Goal: Find specific page/section: Find specific page/section

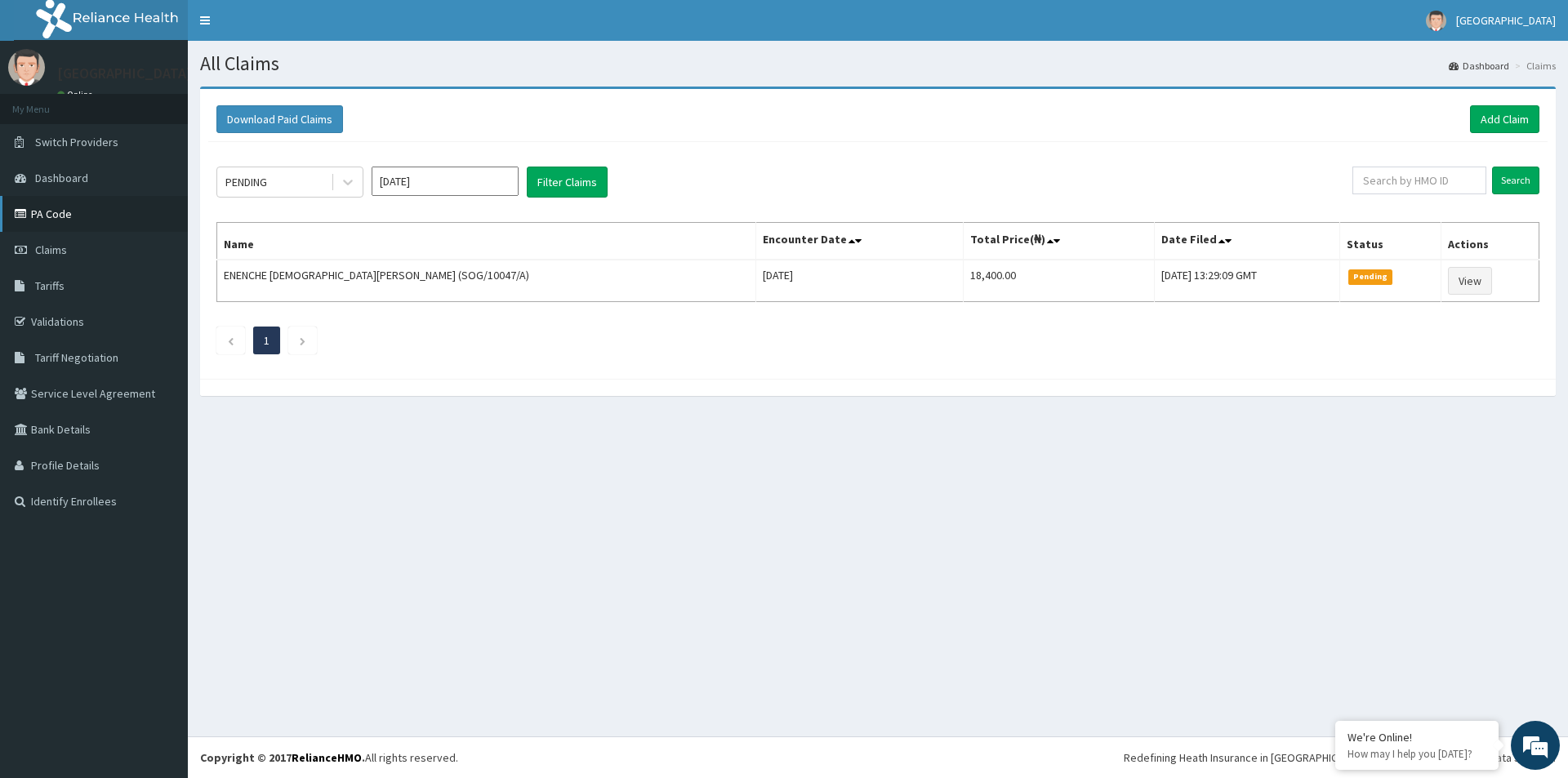
click at [50, 216] on link "PA Code" at bounding box center [94, 213] width 188 height 36
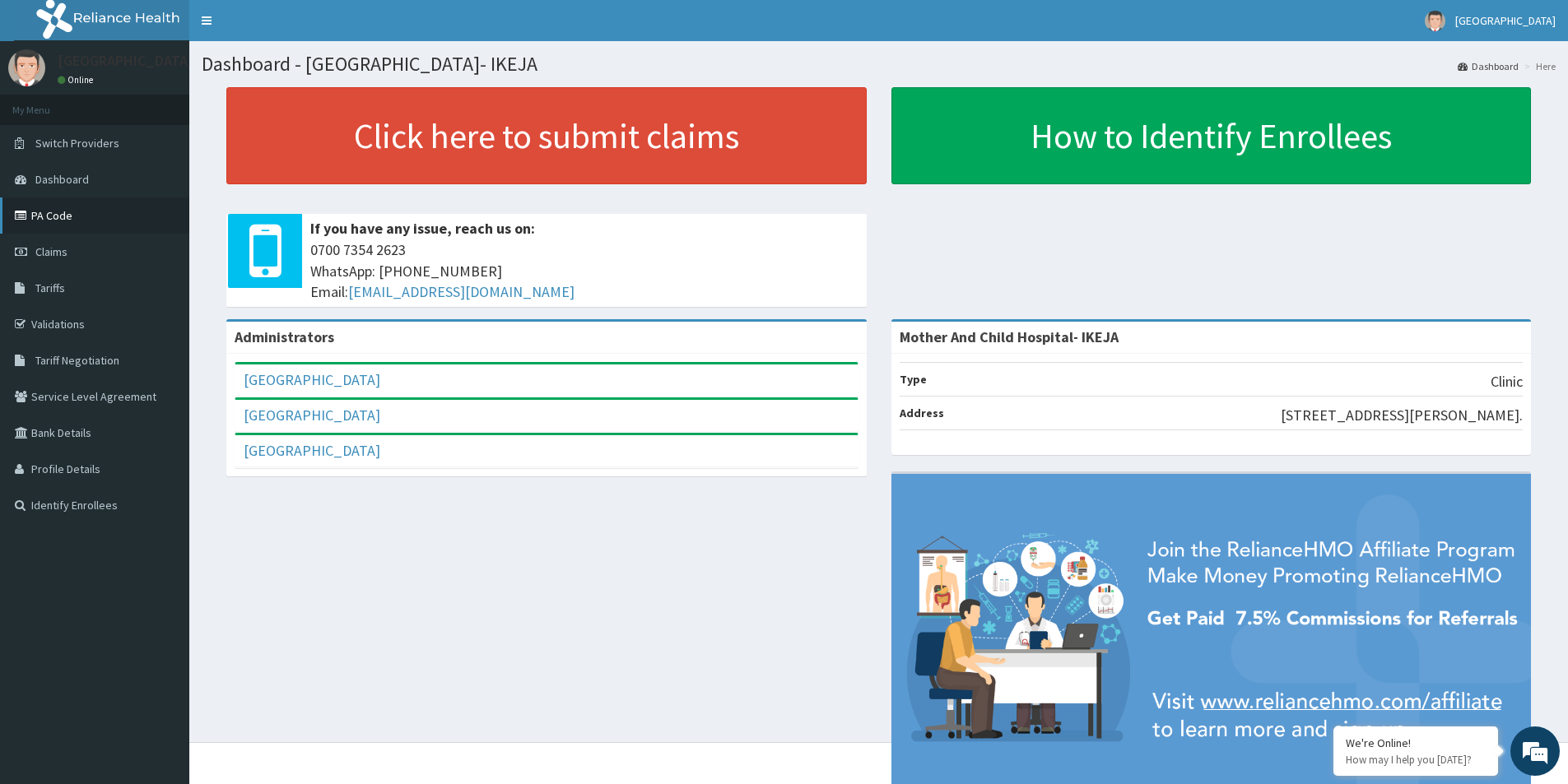
click at [46, 219] on link "PA Code" at bounding box center [95, 215] width 189 height 36
